Goal: Transaction & Acquisition: Purchase product/service

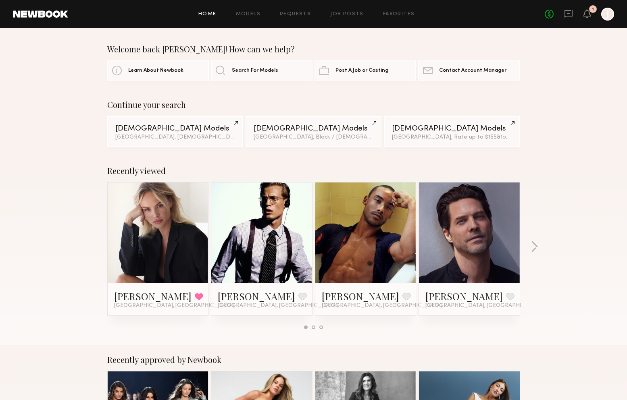
click at [256, 71] on span "Search For Models" at bounding box center [255, 70] width 46 height 5
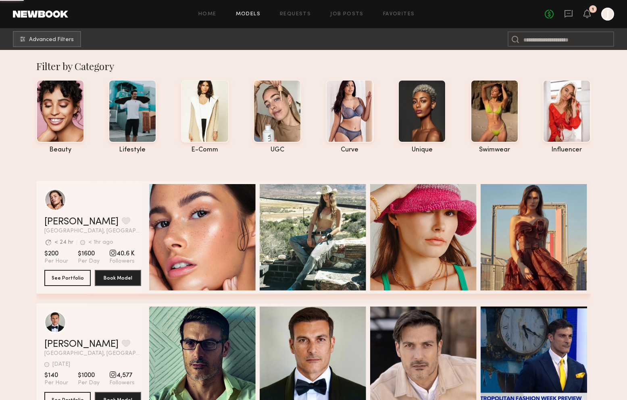
click at [69, 42] on span "Advanced Filters" at bounding box center [51, 40] width 45 height 6
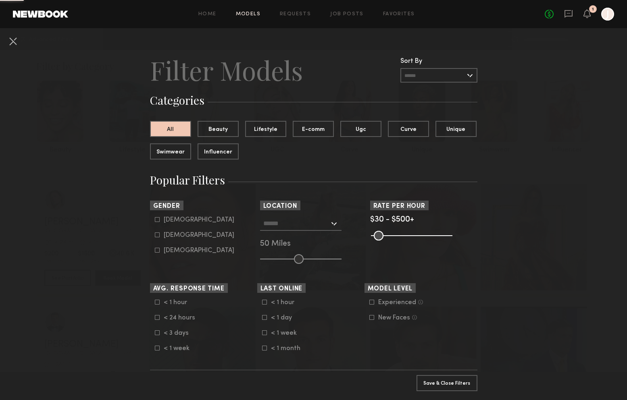
click at [333, 221] on div at bounding box center [300, 224] width 81 height 15
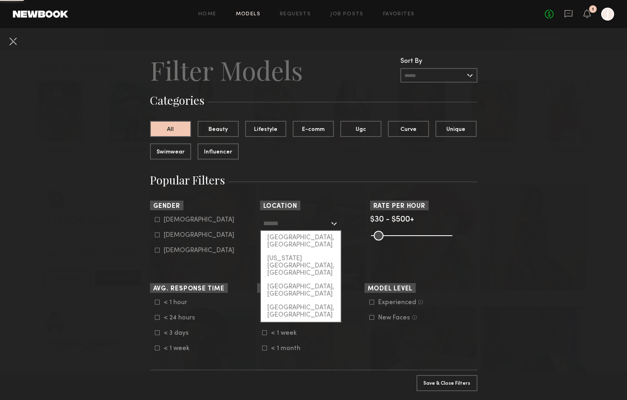
click at [310, 237] on div "[GEOGRAPHIC_DATA], [GEOGRAPHIC_DATA]" at bounding box center [301, 241] width 80 height 21
type input "**********"
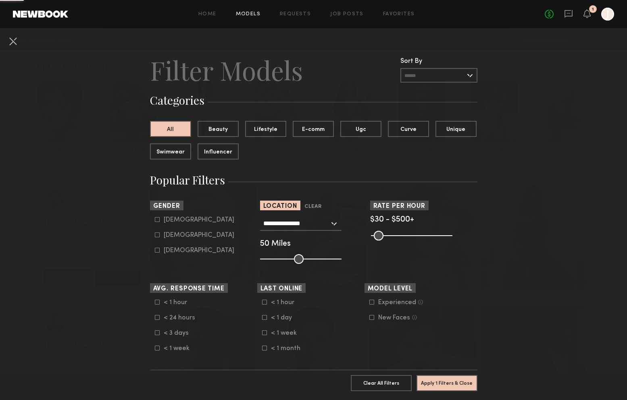
click at [158, 218] on icon at bounding box center [157, 219] width 5 height 5
type input "*"
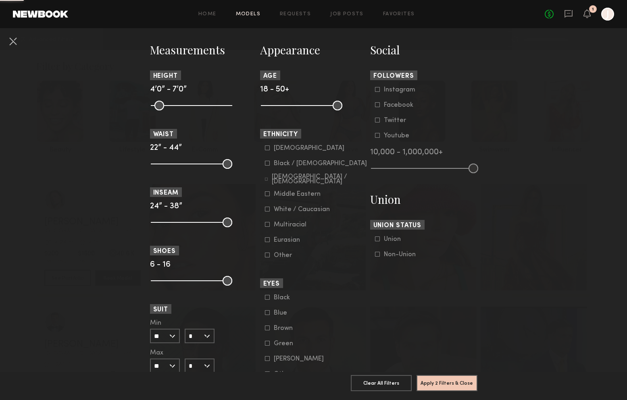
scroll to position [347, 0]
click at [461, 380] on button "Apply 2 Filters & Close" at bounding box center [447, 383] width 61 height 16
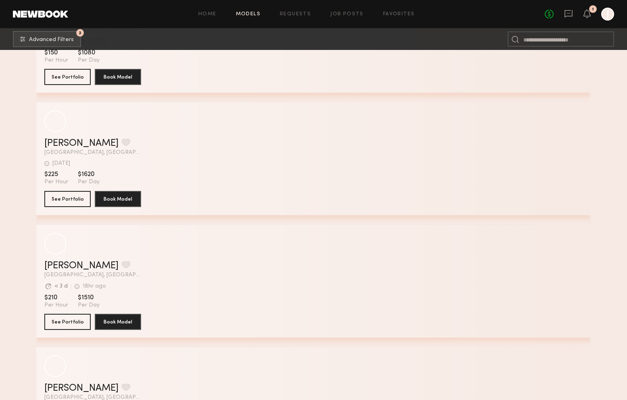
scroll to position [5113, 0]
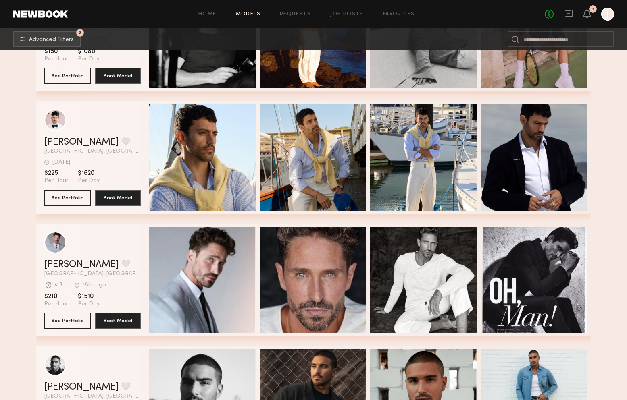
click at [233, 145] on div "Quick Preview" at bounding box center [202, 157] width 106 height 106
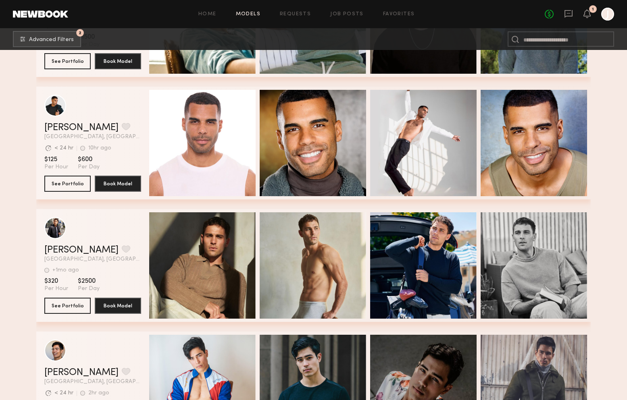
scroll to position [5908, 0]
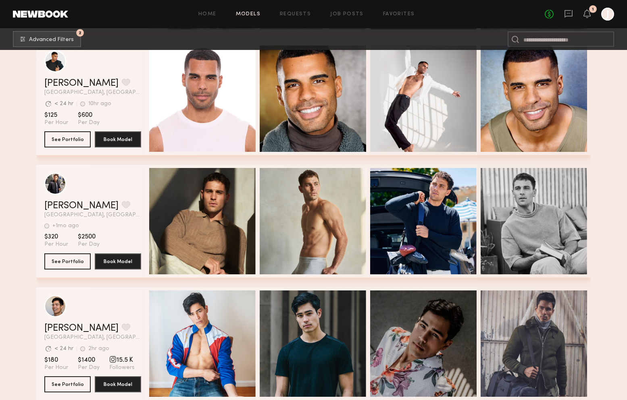
click at [310, 226] on div "Quick Preview" at bounding box center [313, 221] width 106 height 106
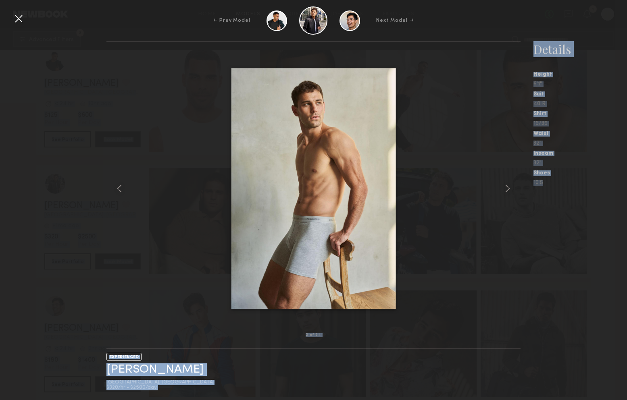
drag, startPoint x: 15, startPoint y: 22, endPoint x: 489, endPoint y: -41, distance: 478.4
click at [15, 22] on div at bounding box center [18, 18] width 13 height 13
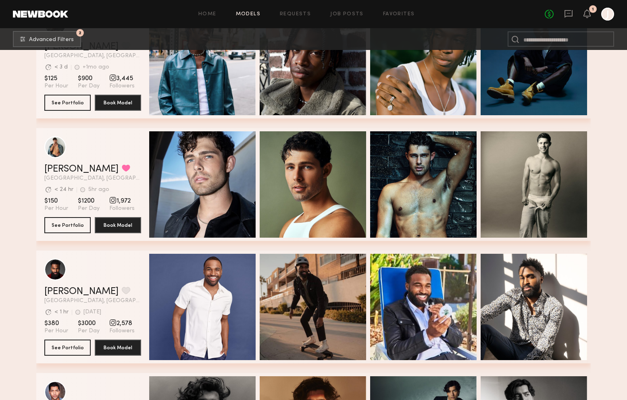
scroll to position [6680, 0]
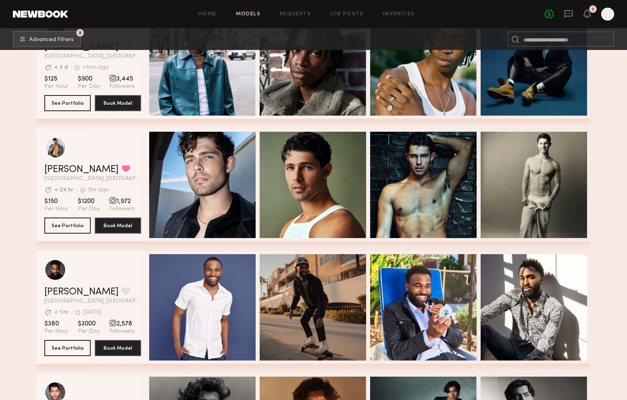
click at [69, 225] on button "See Portfolio" at bounding box center [67, 226] width 46 height 16
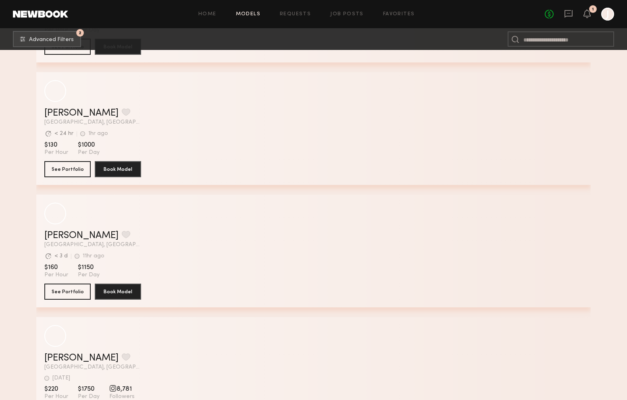
scroll to position [13840, 0]
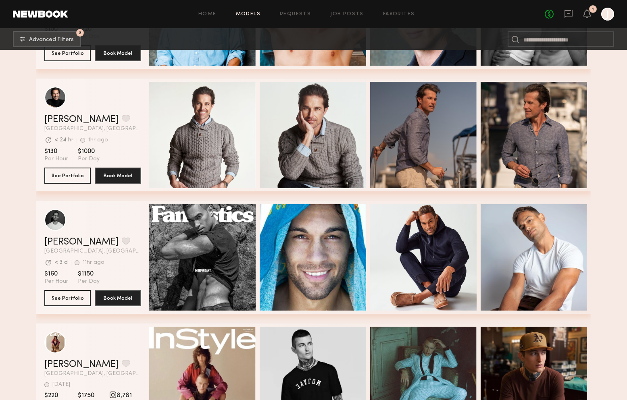
click at [431, 125] on div "Quick Preview" at bounding box center [423, 135] width 106 height 106
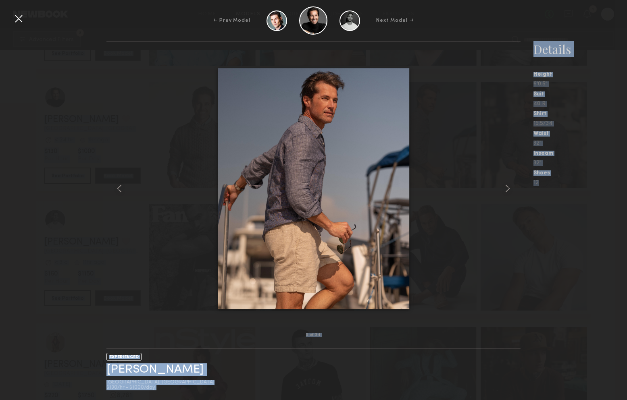
drag, startPoint x: 19, startPoint y: 18, endPoint x: 489, endPoint y: -41, distance: 473.9
click at [19, 18] on div at bounding box center [18, 18] width 13 height 13
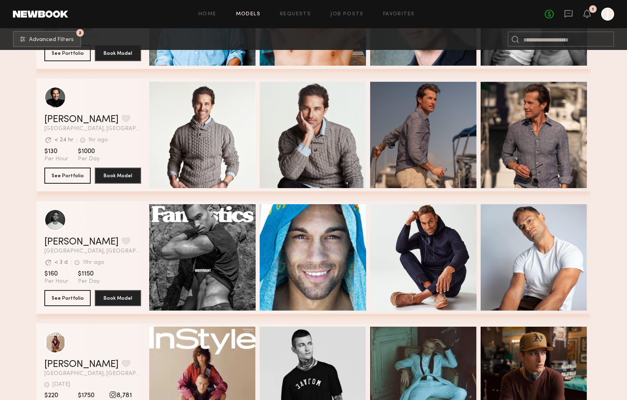
click at [56, 175] on button "See Portfolio" at bounding box center [67, 176] width 46 height 16
click at [18, 41] on button "2 Advanced Filters" at bounding box center [47, 39] width 68 height 16
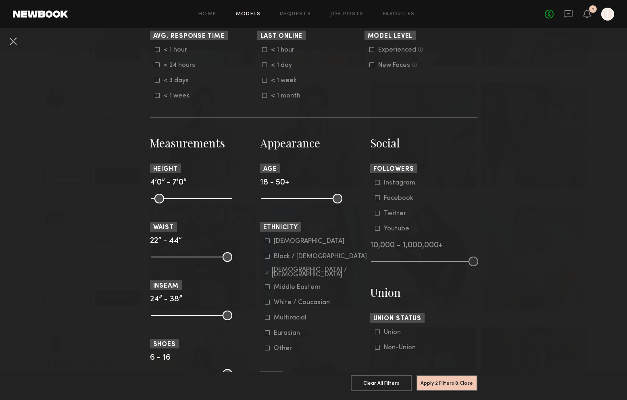
scroll to position [259, 0]
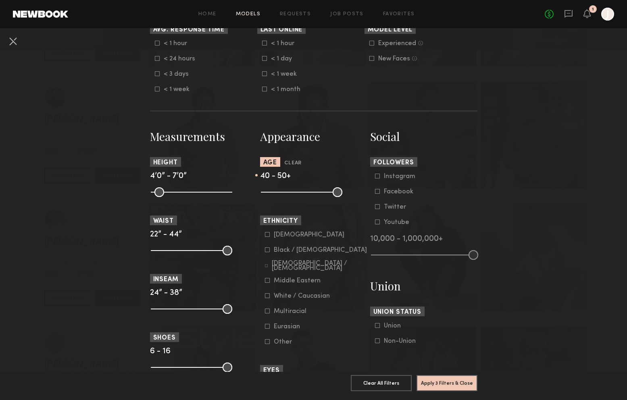
drag, startPoint x: 301, startPoint y: 169, endPoint x: 315, endPoint y: 193, distance: 27.7
type input "**"
click at [315, 193] on input "range" at bounding box center [301, 193] width 81 height 10
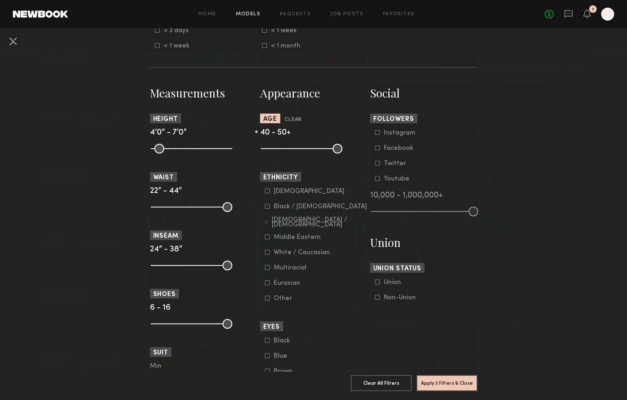
scroll to position [303, 0]
click at [433, 379] on button "Apply 3 Filters & Close" at bounding box center [447, 383] width 61 height 16
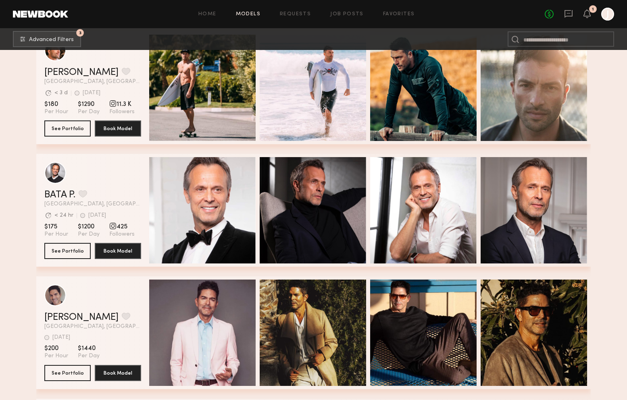
scroll to position [3608, 0]
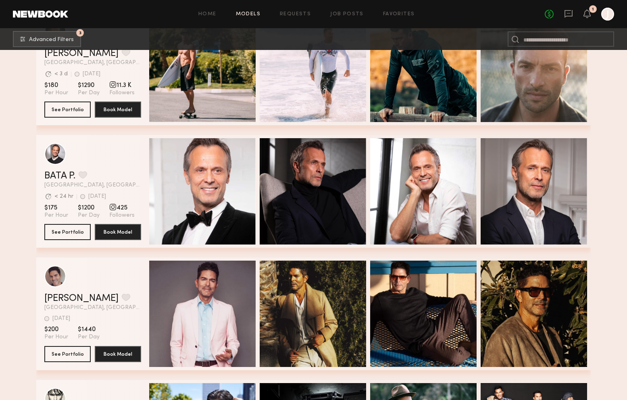
click at [68, 234] on button "See Portfolio" at bounding box center [67, 232] width 46 height 16
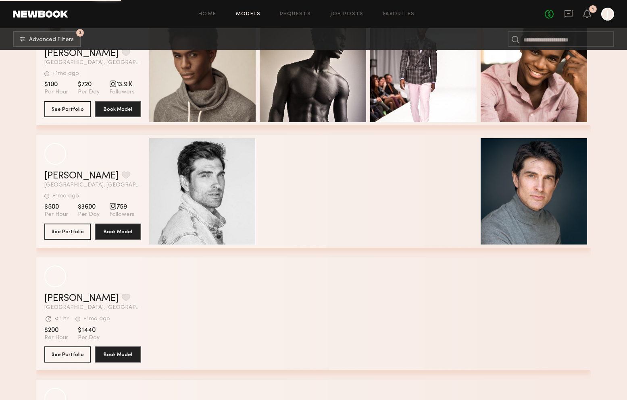
scroll to position [5451, 0]
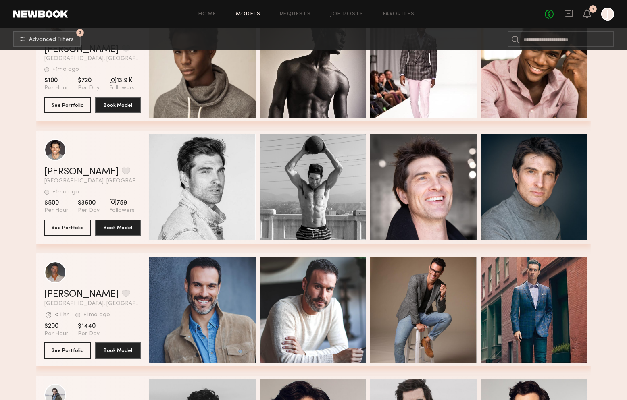
click at [54, 224] on button "See Portfolio" at bounding box center [67, 228] width 46 height 16
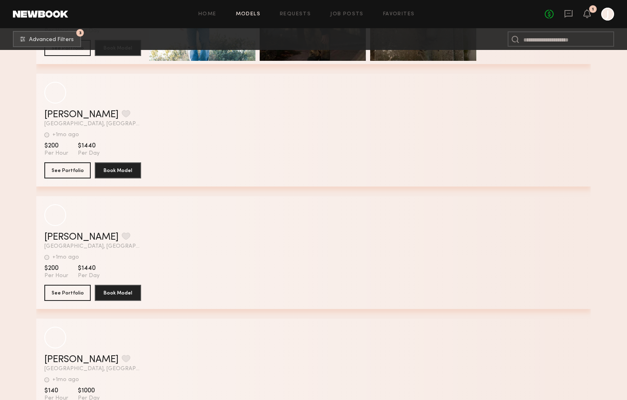
scroll to position [7717, 0]
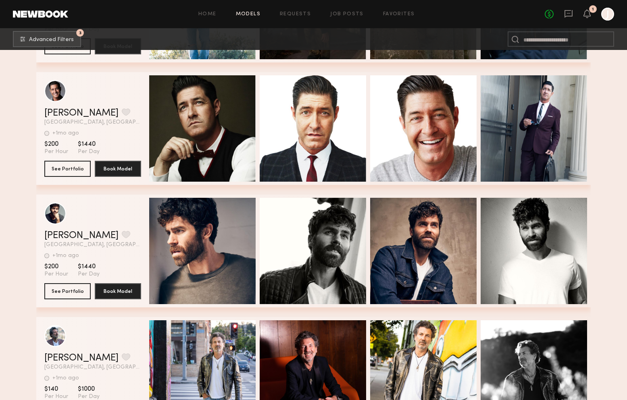
click at [68, 170] on button "See Portfolio" at bounding box center [67, 169] width 46 height 16
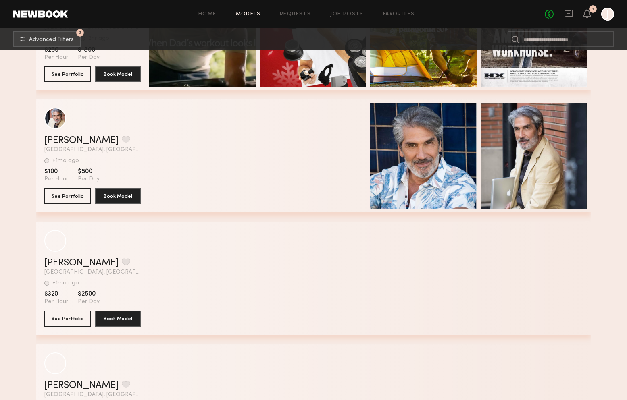
scroll to position [9282, 0]
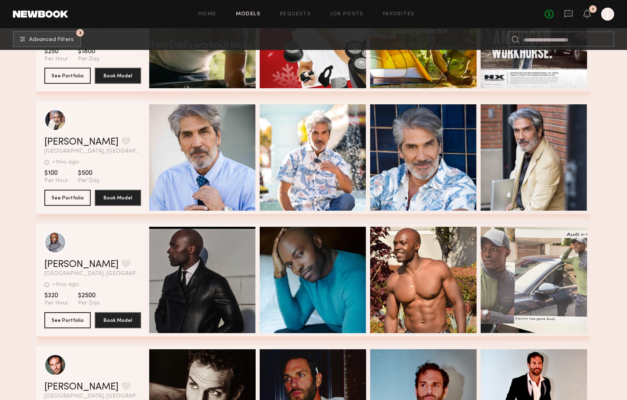
click at [69, 198] on button "See Portfolio" at bounding box center [67, 198] width 46 height 16
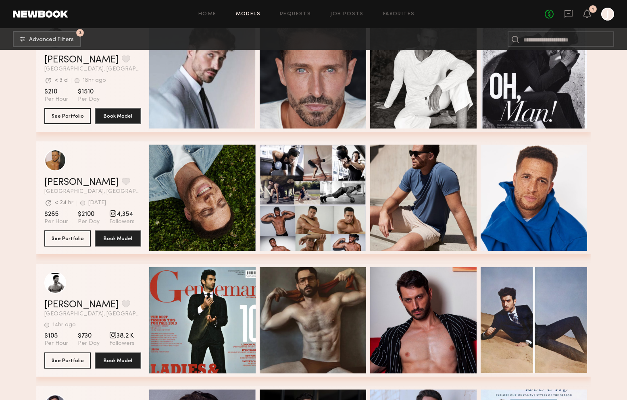
scroll to position [172, 0]
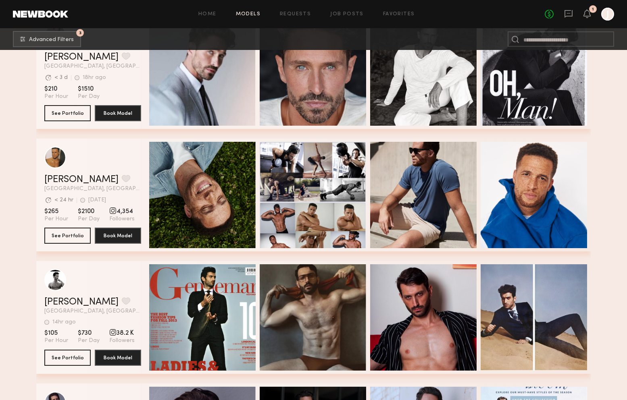
click at [75, 110] on button "See Portfolio" at bounding box center [67, 113] width 46 height 16
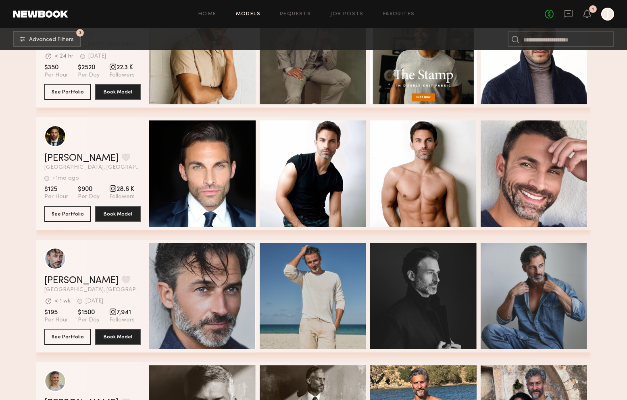
scroll to position [2913, 0]
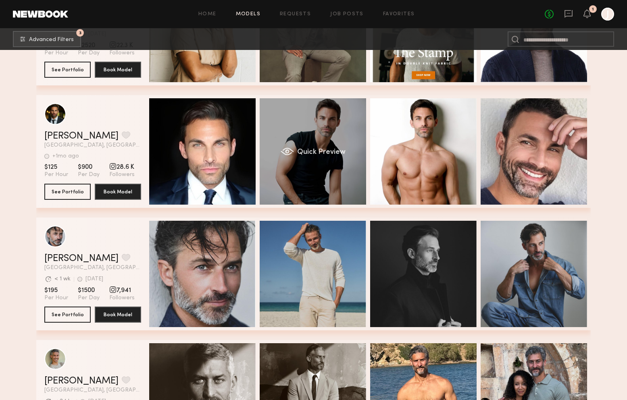
click at [67, 192] on button "See Portfolio" at bounding box center [67, 192] width 46 height 16
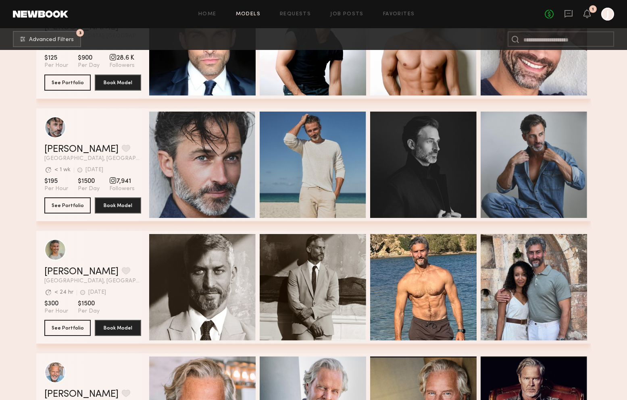
scroll to position [3024, 0]
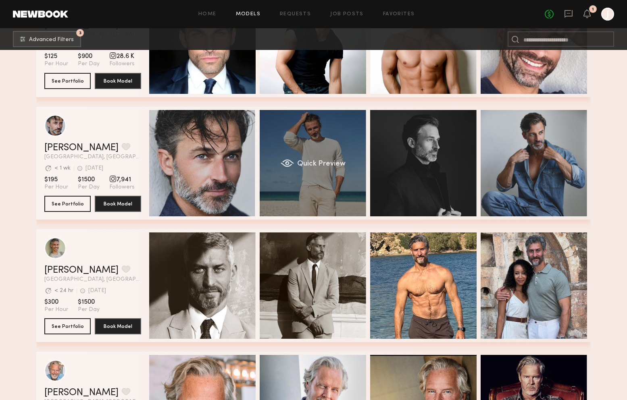
click at [69, 201] on button "See Portfolio" at bounding box center [67, 204] width 46 height 16
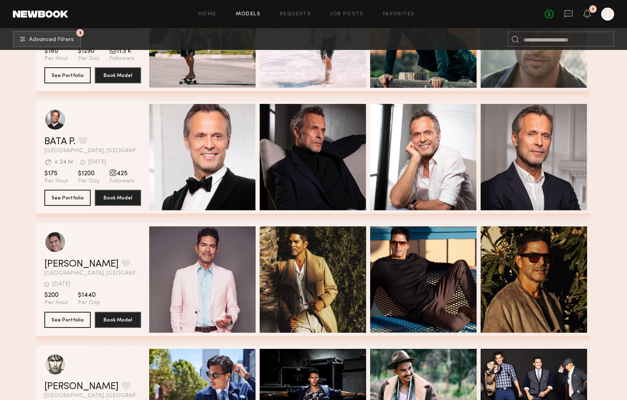
scroll to position [3643, 0]
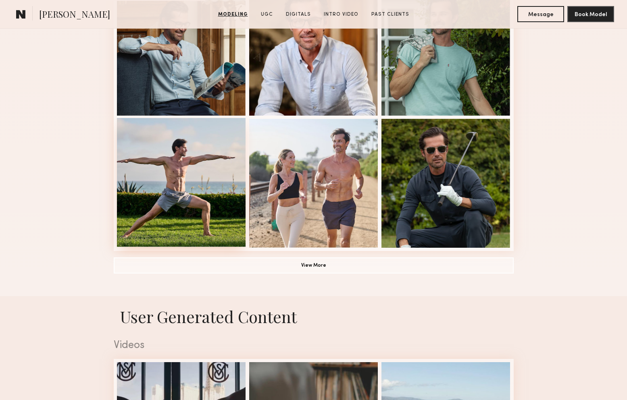
scroll to position [517, 0]
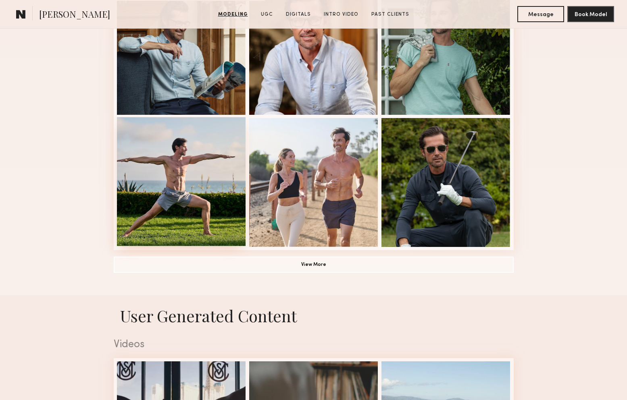
click at [339, 262] on button "View More" at bounding box center [314, 265] width 400 height 16
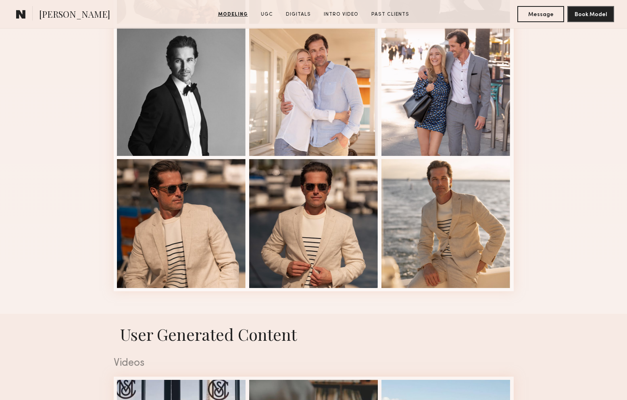
scroll to position [1011, 0]
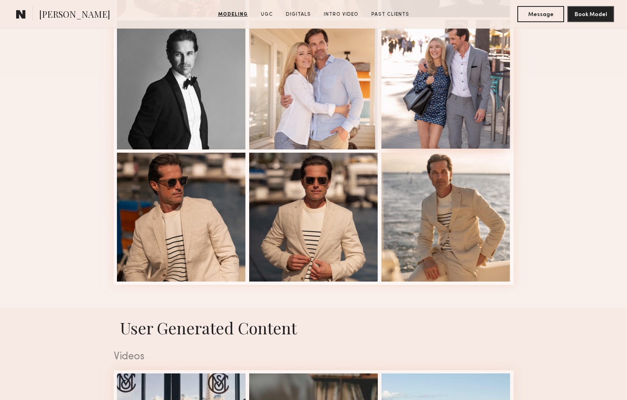
click at [177, 70] on div at bounding box center [181, 85] width 129 height 129
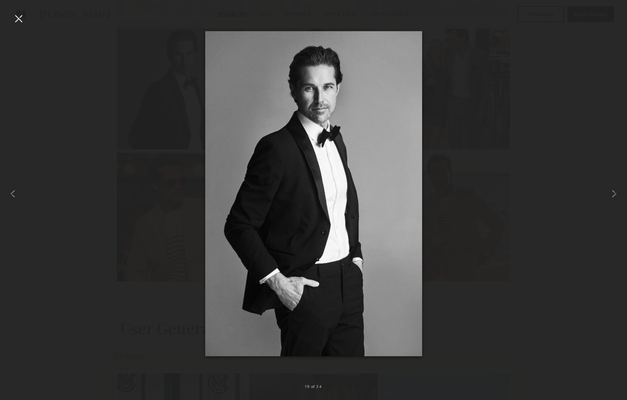
click at [13, 17] on div at bounding box center [18, 18] width 13 height 13
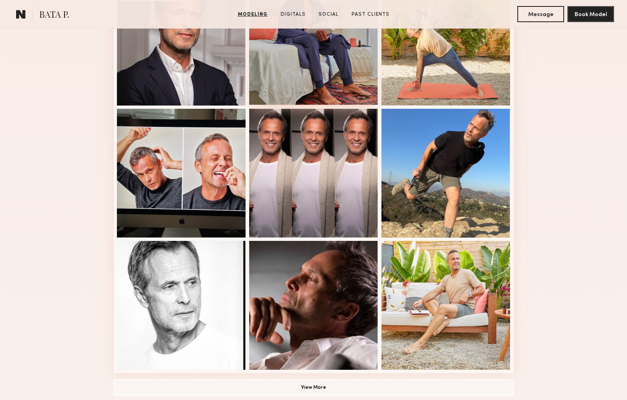
scroll to position [571, 0]
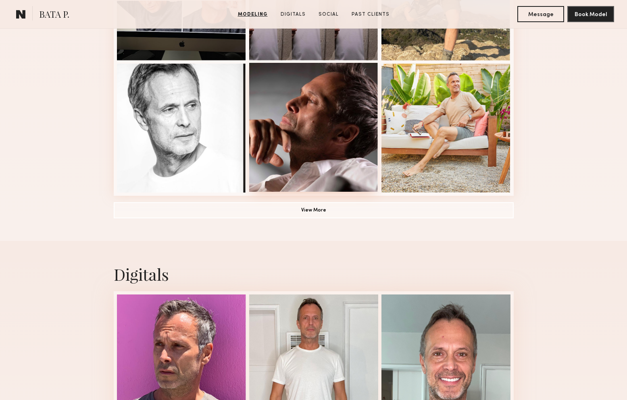
click at [325, 213] on button "View More" at bounding box center [314, 210] width 400 height 16
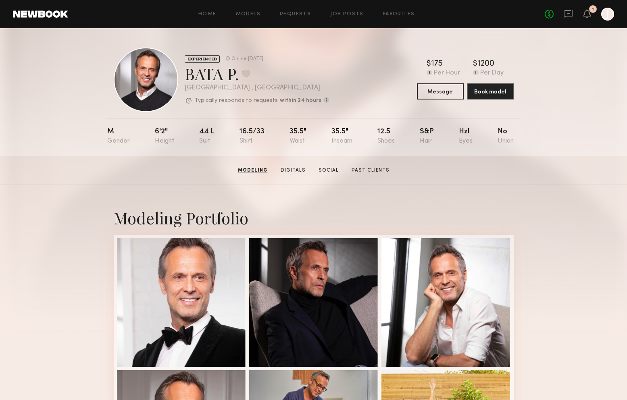
scroll to position [23, 0]
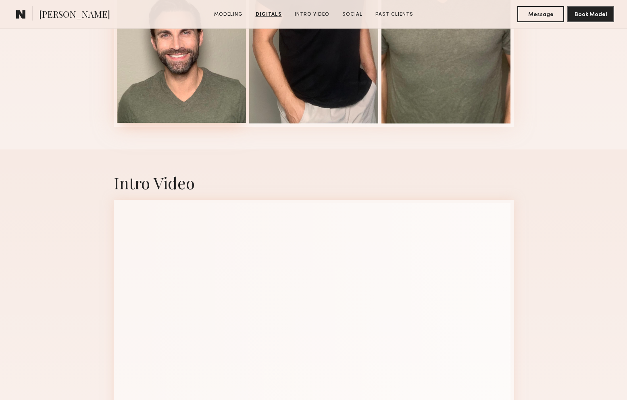
scroll to position [870, 0]
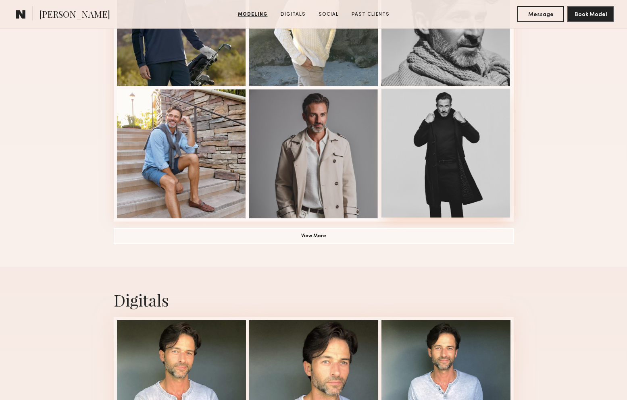
scroll to position [548, 0]
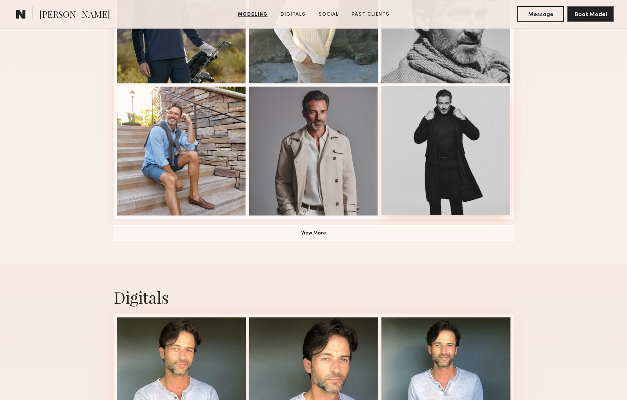
click at [328, 234] on button "View More" at bounding box center [314, 233] width 400 height 16
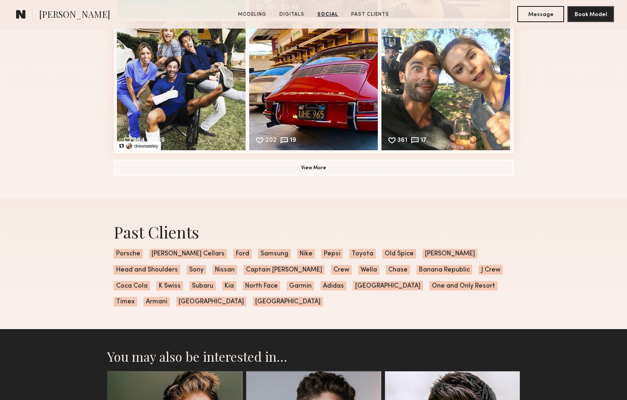
scroll to position [1831, 0]
